Goal: Navigation & Orientation: Find specific page/section

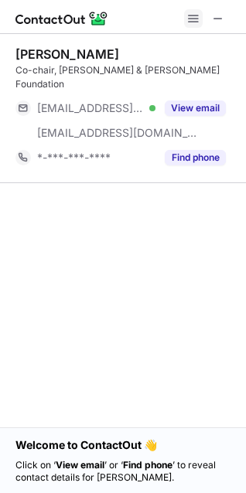
click at [196, 17] on span at bounding box center [193, 18] width 12 height 12
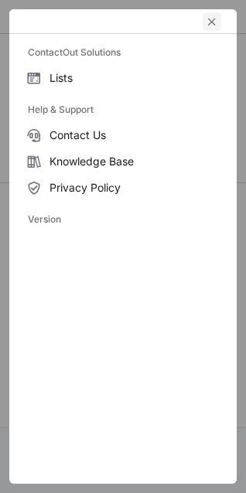
click at [213, 21] on span "left-button" at bounding box center [212, 21] width 12 height 12
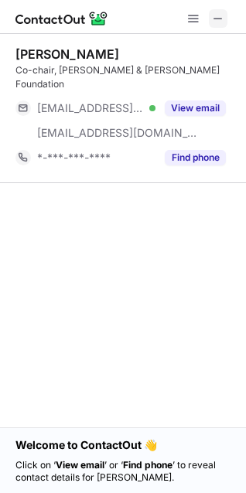
click at [220, 22] on span at bounding box center [218, 18] width 12 height 12
